Goal: Information Seeking & Learning: Learn about a topic

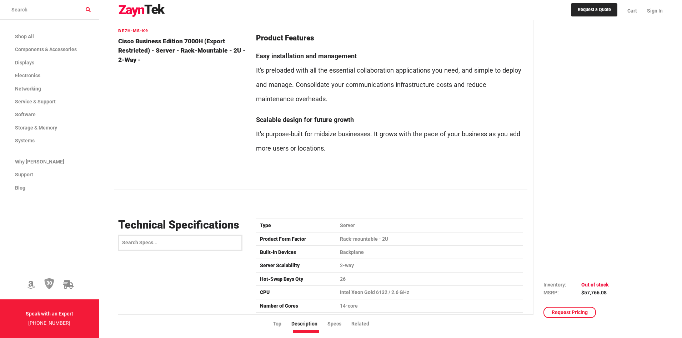
scroll to position [429, 0]
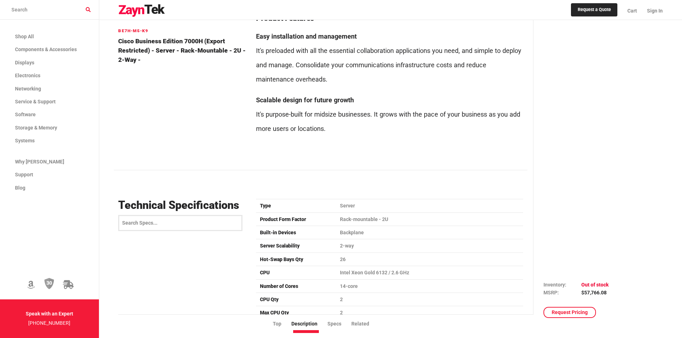
drag, startPoint x: 332, startPoint y: 325, endPoint x: 332, endPoint y: 318, distance: 6.8
click at [332, 325] on li "Specs" at bounding box center [340, 324] width 24 height 8
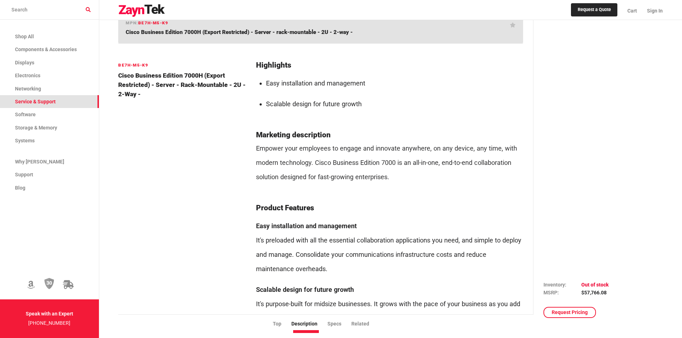
scroll to position [0, 0]
